Goal: Task Accomplishment & Management: Manage account settings

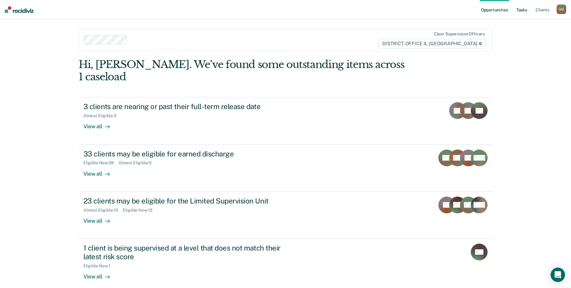
click at [519, 10] on link "Tasks" at bounding box center [521, 9] width 13 height 19
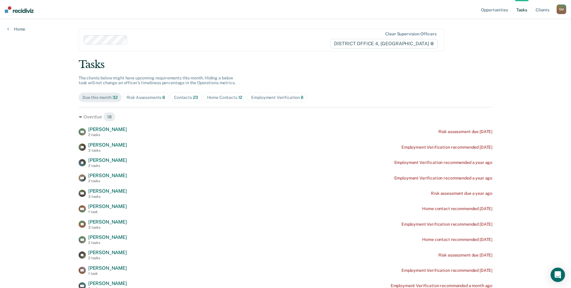
click at [182, 98] on div "Contacts 23" at bounding box center [186, 97] width 24 height 5
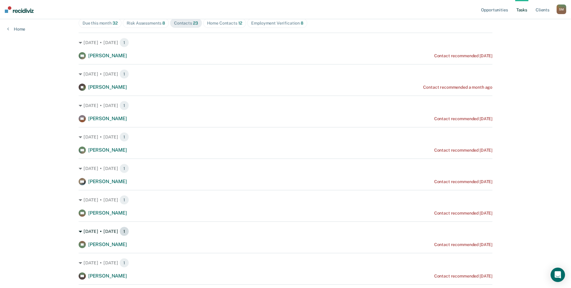
scroll to position [60, 0]
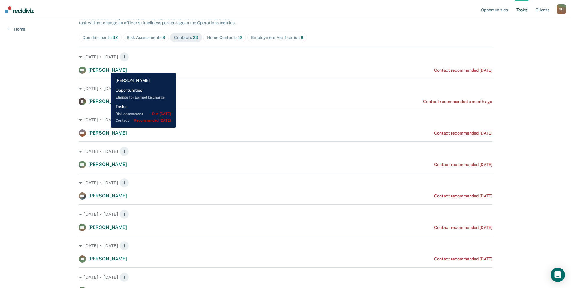
click at [106, 69] on span "[PERSON_NAME]" at bounding box center [107, 70] width 39 height 6
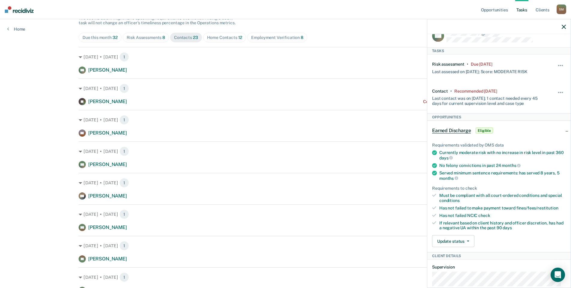
scroll to position [0, 0]
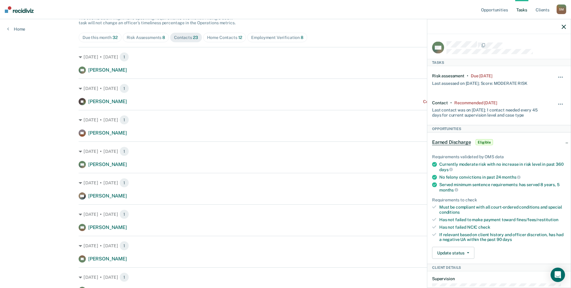
click at [564, 27] on icon "button" at bounding box center [563, 27] width 4 height 4
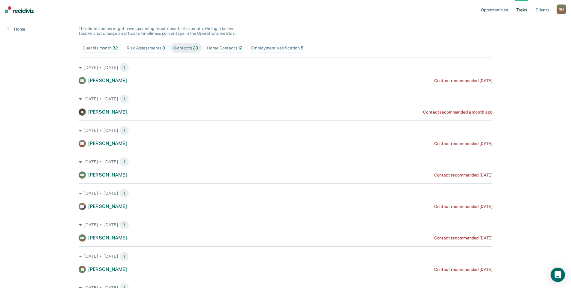
scroll to position [60, 0]
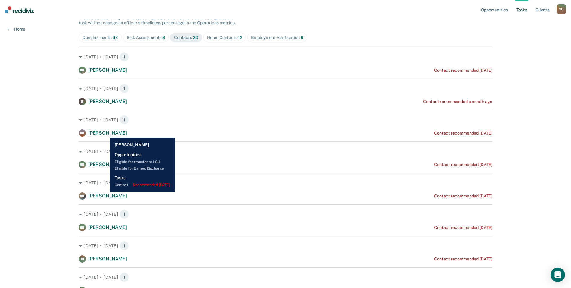
click at [105, 133] on span "[PERSON_NAME]" at bounding box center [107, 133] width 39 height 6
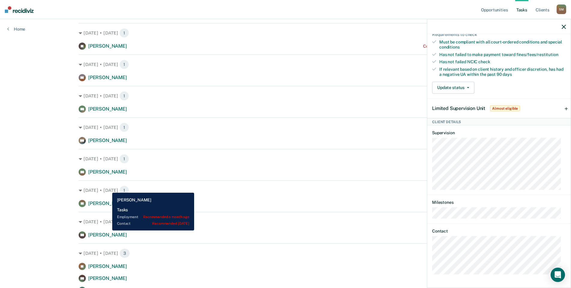
scroll to position [120, 0]
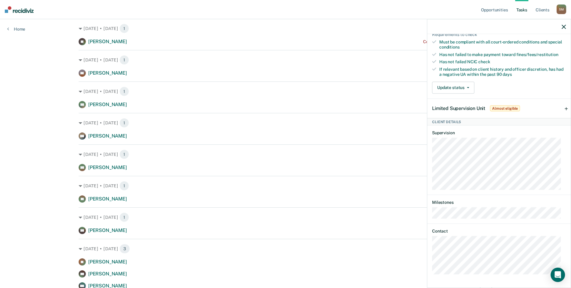
click at [244, 145] on hr at bounding box center [285, 145] width 413 height 0
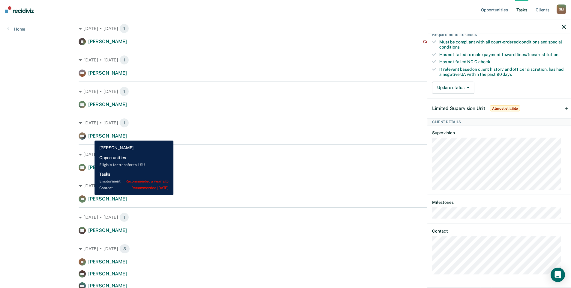
click at [90, 136] on span "[PERSON_NAME]" at bounding box center [107, 136] width 39 height 6
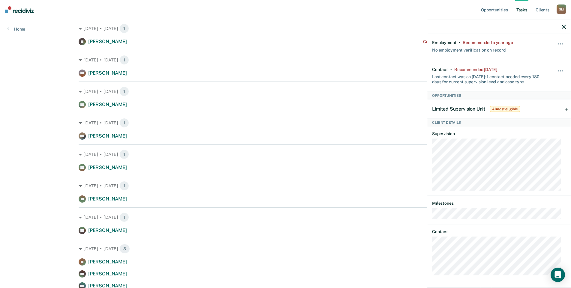
click at [431, 258] on div "DW Tasks Employment • Recommended a year ago No employment verification on reco…" at bounding box center [498, 160] width 143 height 252
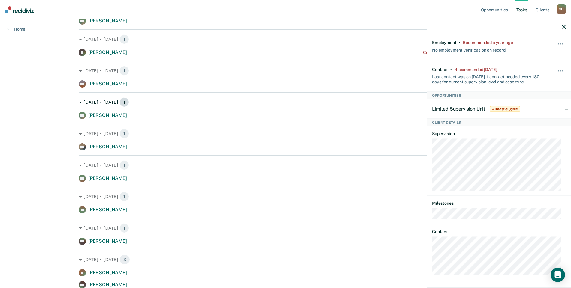
scroll to position [120, 0]
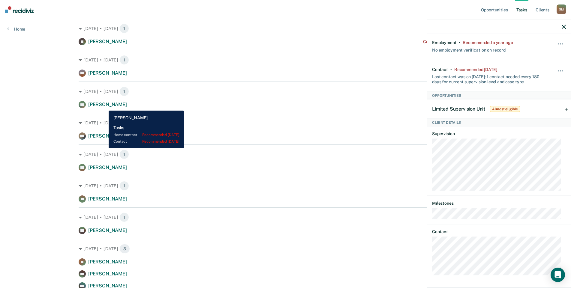
click at [104, 106] on span "[PERSON_NAME]" at bounding box center [107, 105] width 39 height 6
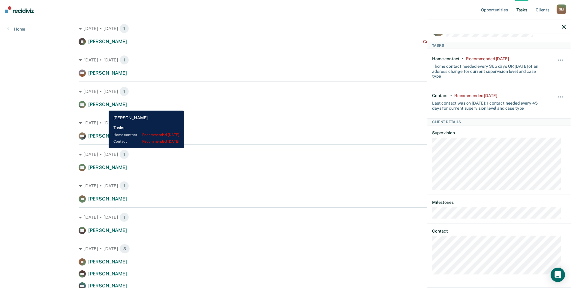
scroll to position [10, 0]
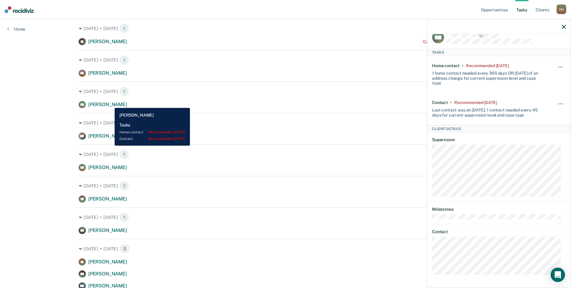
drag, startPoint x: 110, startPoint y: 103, endPoint x: 239, endPoint y: 116, distance: 129.9
click at [112, 103] on span "[PERSON_NAME]" at bounding box center [107, 105] width 39 height 6
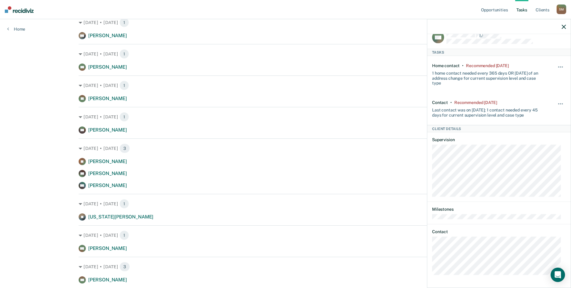
scroll to position [210, 0]
